Goal: Task Accomplishment & Management: Manage account settings

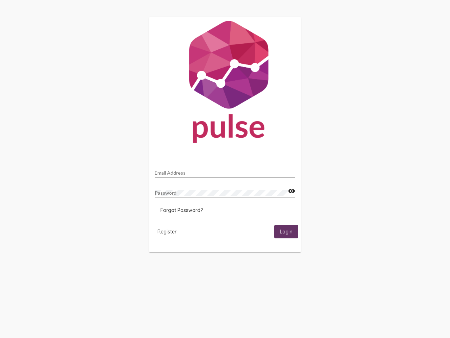
click at [225, 171] on input "Email Address" at bounding box center [225, 173] width 141 height 6
click at [291, 191] on mat-icon "visibility" at bounding box center [291, 191] width 7 height 8
click at [181, 210] on span "Forgot Password?" at bounding box center [181, 210] width 43 height 6
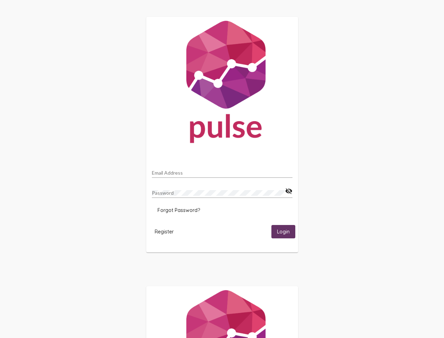
click at [167, 231] on html "Email Address Password visibility_off Forgot Password? Register Login" at bounding box center [222, 227] width 444 height 455
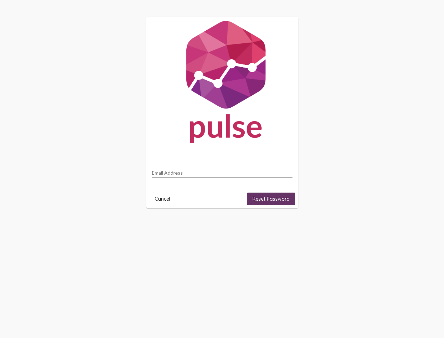
click at [286, 225] on html "Email Address Cancel Reset Password" at bounding box center [222, 112] width 444 height 225
